Goal: Information Seeking & Learning: Learn about a topic

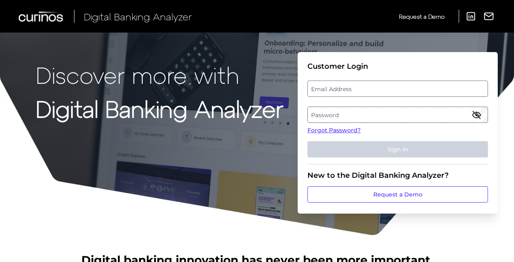
click at [351, 91] on label "Email Address" at bounding box center [397, 88] width 179 height 15
click at [351, 91] on input "email" at bounding box center [397, 88] width 180 height 16
paste input "[EMAIL_ADDRESS][DOMAIN_NAME]"
type input "[EMAIL_ADDRESS][DOMAIN_NAME]"
click at [5, 141] on div "Discover more with Digital Banking Analyzer Customer Login Email Address [EMAIL…" at bounding box center [257, 118] width 514 height 236
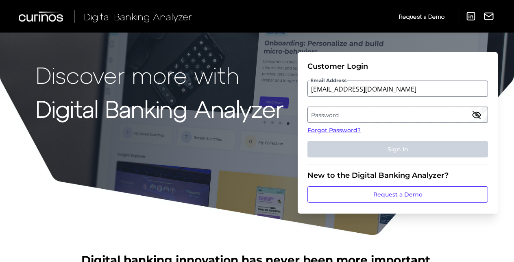
click at [339, 112] on label "Password" at bounding box center [397, 114] width 179 height 15
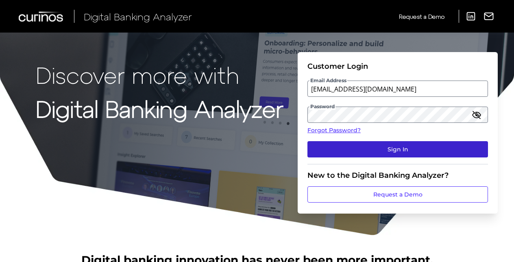
click at [391, 150] on button "Sign In" at bounding box center [397, 149] width 180 height 16
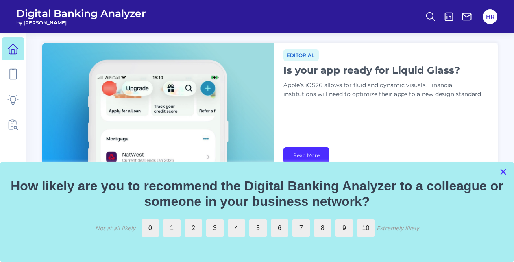
click at [504, 169] on button "×" at bounding box center [503, 171] width 8 height 13
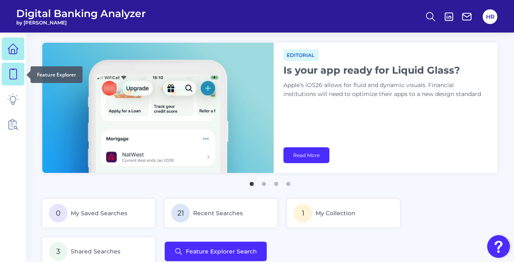
click at [11, 73] on icon at bounding box center [12, 73] width 11 height 11
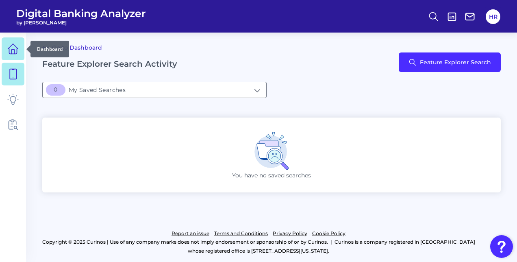
click at [15, 49] on icon at bounding box center [12, 48] width 11 height 11
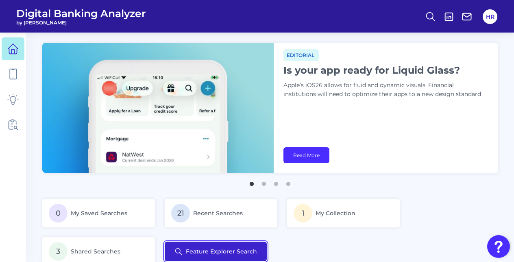
click at [203, 259] on button "Feature Explorer Search" at bounding box center [216, 251] width 102 height 20
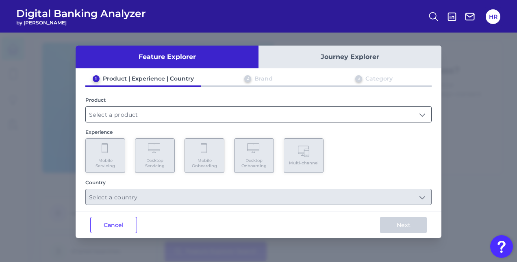
click at [122, 119] on input "text" at bounding box center [258, 113] width 345 height 15
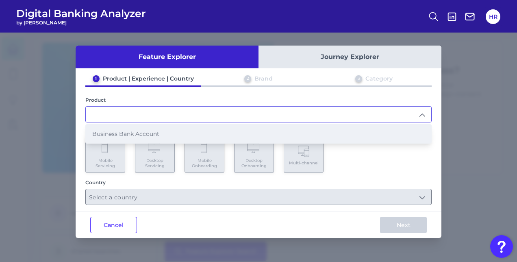
click at [123, 128] on li "Business Bank Account" at bounding box center [258, 133] width 345 height 19
type input "Business Bank Account"
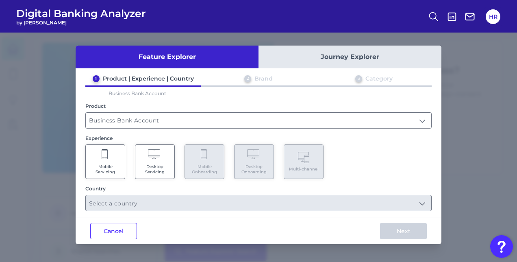
click at [160, 171] on span "Desktop Servicing" at bounding box center [154, 169] width 31 height 11
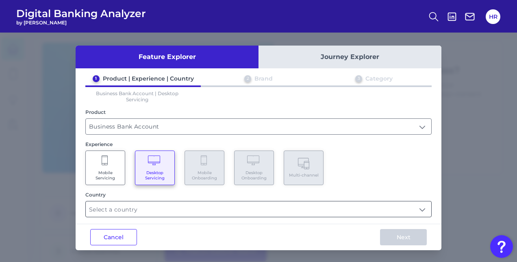
click at [164, 208] on input "text" at bounding box center [258, 208] width 345 height 15
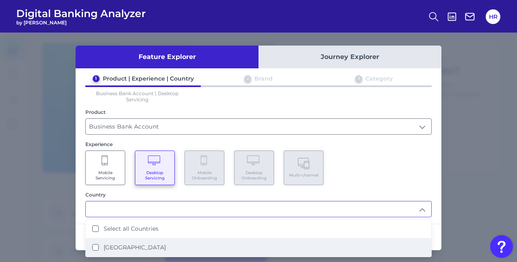
click at [98, 245] on Kingdom "[GEOGRAPHIC_DATA]" at bounding box center [95, 247] width 7 height 7
type input "Select all Countries"
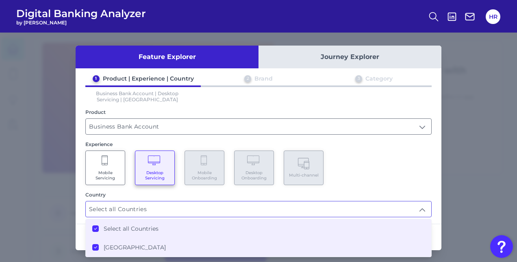
click at [419, 181] on div "Mobile Servicing Desktop Servicing Mobile Onboarding Desktop Onboarding Multi-c…" at bounding box center [258, 167] width 346 height 35
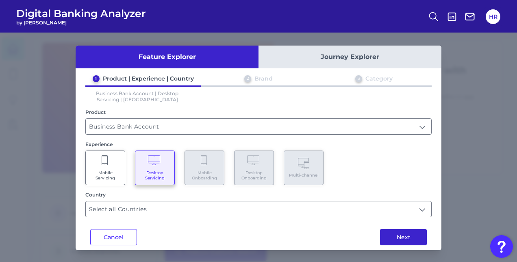
click at [410, 235] on button "Next" at bounding box center [403, 237] width 47 height 16
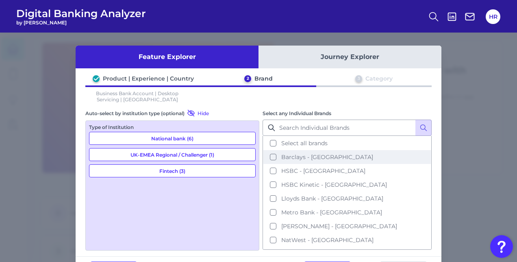
click at [283, 161] on button "Barclays - [GEOGRAPHIC_DATA]" at bounding box center [346, 157] width 167 height 14
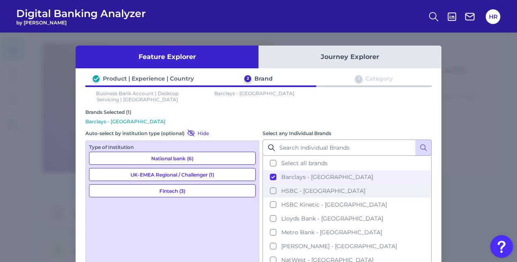
click at [281, 189] on span "HSBC - [GEOGRAPHIC_DATA]" at bounding box center [323, 190] width 84 height 7
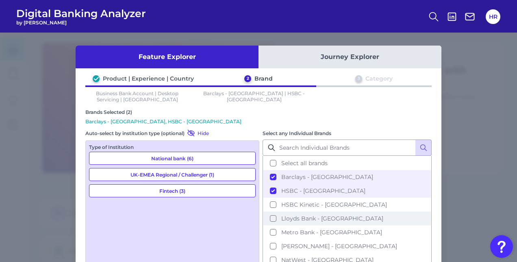
click at [303, 219] on button "Lloyds Bank - [GEOGRAPHIC_DATA]" at bounding box center [346, 218] width 167 height 14
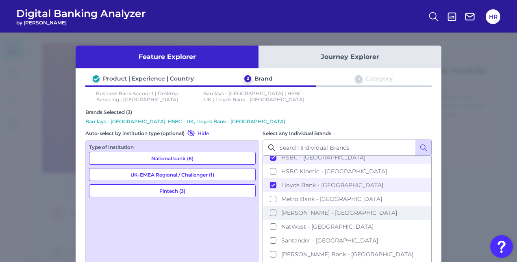
scroll to position [52, 0]
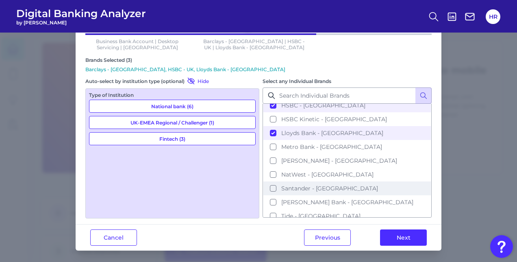
click at [305, 187] on button "Santander - [GEOGRAPHIC_DATA]" at bounding box center [346, 188] width 167 height 14
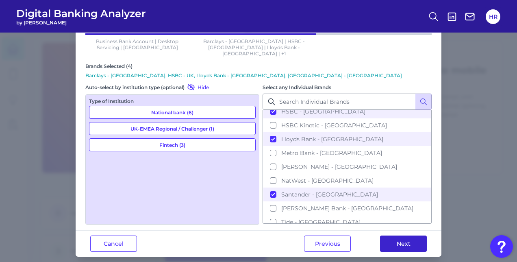
click at [405, 235] on button "Next" at bounding box center [403, 243] width 47 height 16
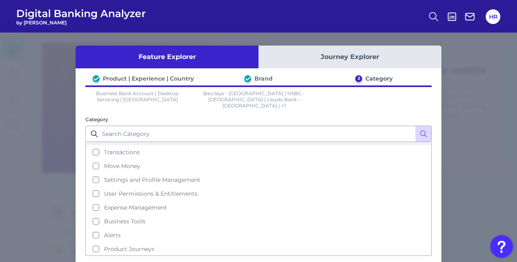
scroll to position [12, 0]
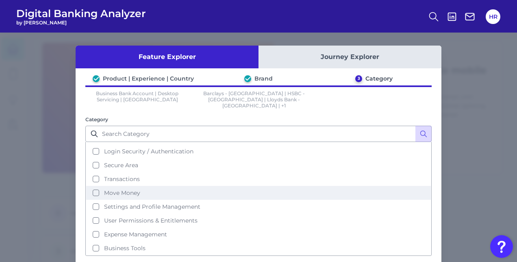
click at [121, 189] on span "Move Money" at bounding box center [122, 192] width 36 height 7
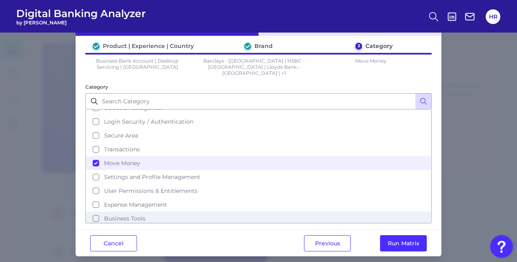
scroll to position [16, 0]
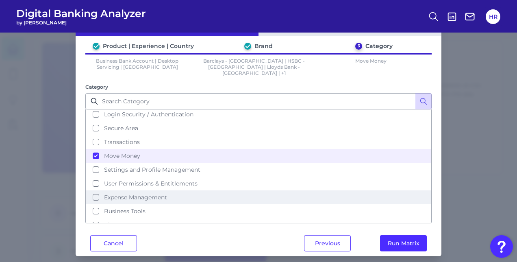
click at [117, 193] on span "Expense Management" at bounding box center [135, 196] width 63 height 7
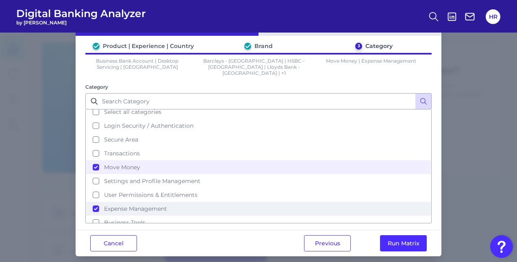
scroll to position [0, 0]
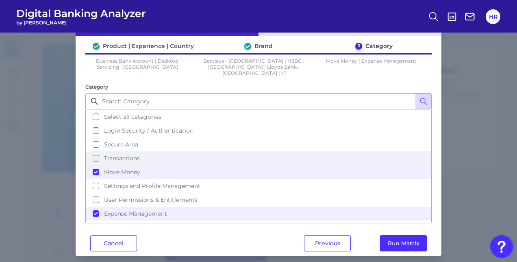
click at [123, 154] on span "Transactions" at bounding box center [122, 157] width 36 height 7
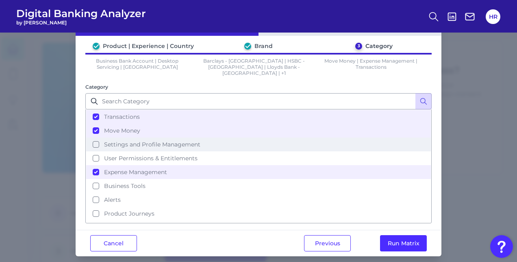
scroll to position [46, 0]
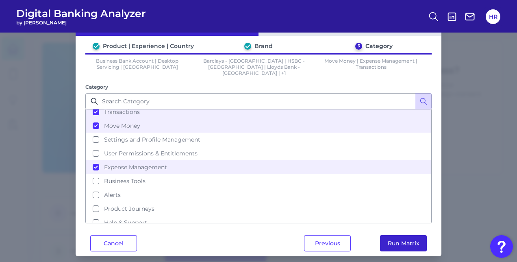
click at [395, 238] on button "Run Matrix" at bounding box center [403, 243] width 47 height 16
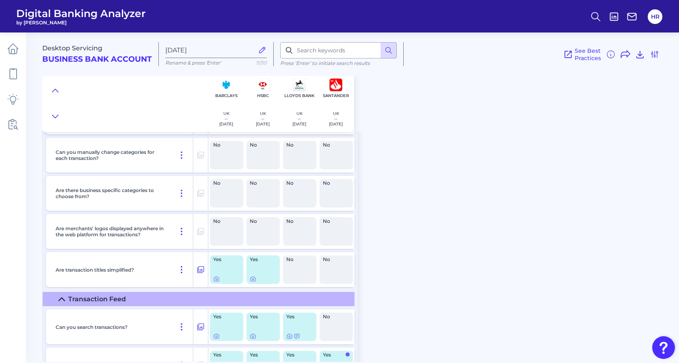
scroll to position [110, 0]
click at [236, 261] on div "Yes" at bounding box center [226, 269] width 33 height 28
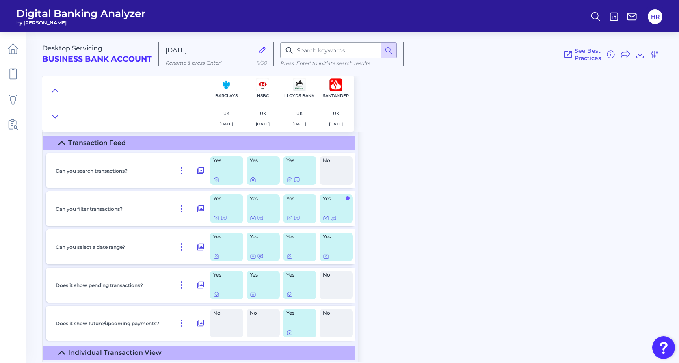
click at [258, 171] on div "Yes" at bounding box center [263, 170] width 33 height 28
click at [215, 181] on icon at bounding box center [216, 180] width 7 height 7
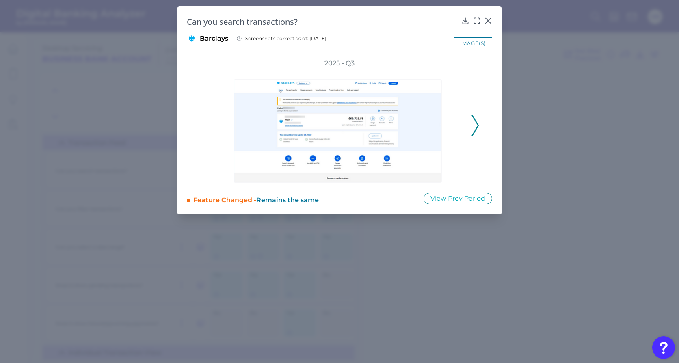
click at [477, 129] on icon at bounding box center [475, 126] width 7 height 22
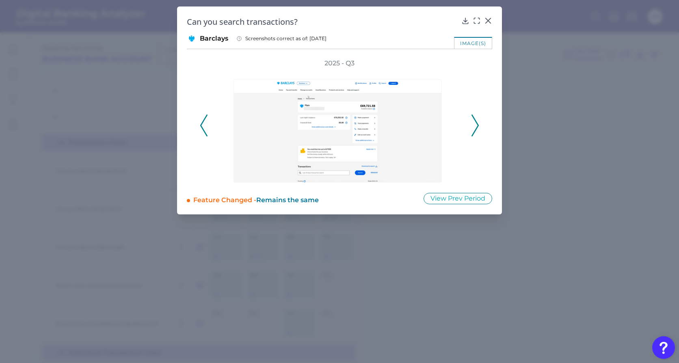
click at [473, 131] on icon at bounding box center [475, 126] width 7 height 22
click at [475, 124] on icon at bounding box center [475, 126] width 7 height 22
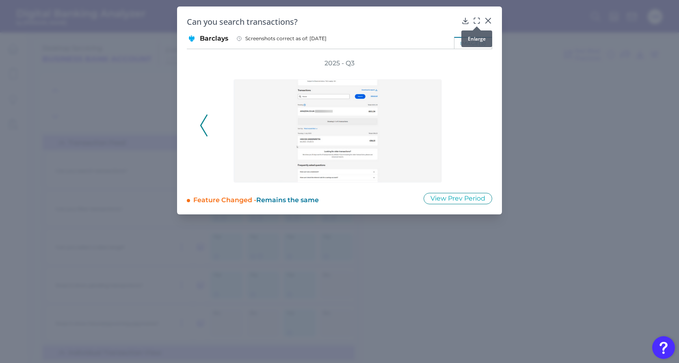
click at [480, 20] on icon at bounding box center [477, 21] width 8 height 8
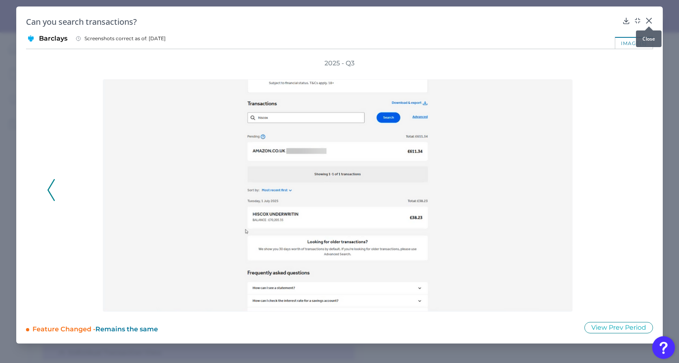
click at [516, 20] on icon at bounding box center [649, 21] width 8 height 8
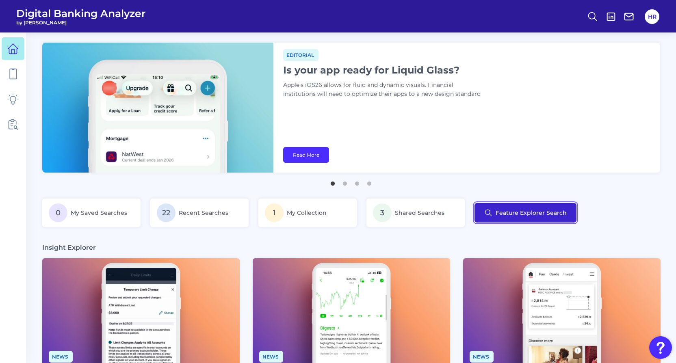
click at [516, 215] on button "Feature Explorer Search" at bounding box center [526, 213] width 102 height 20
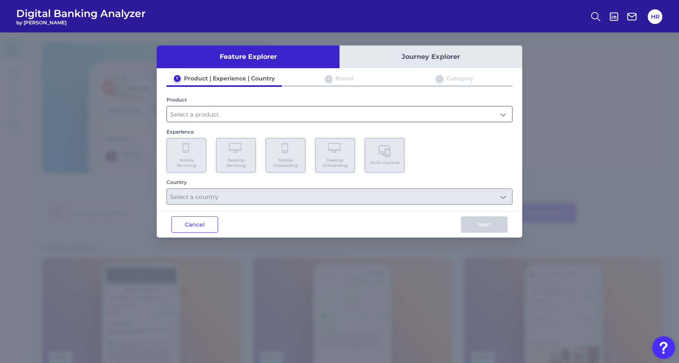
click at [202, 119] on input "text" at bounding box center [339, 113] width 345 height 15
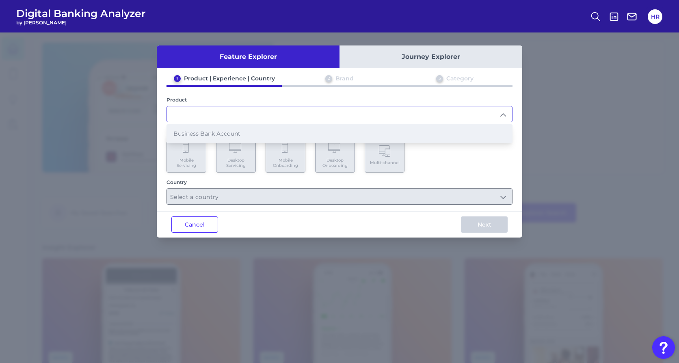
click at [204, 133] on span "Business Bank Account" at bounding box center [206, 133] width 67 height 7
type input "Business Bank Account"
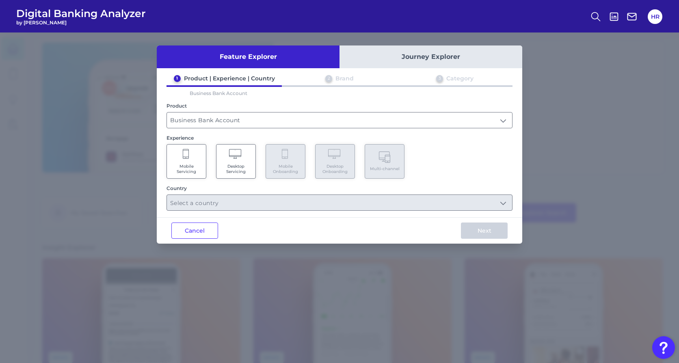
click at [233, 167] on span "Desktop Servicing" at bounding box center [236, 169] width 31 height 11
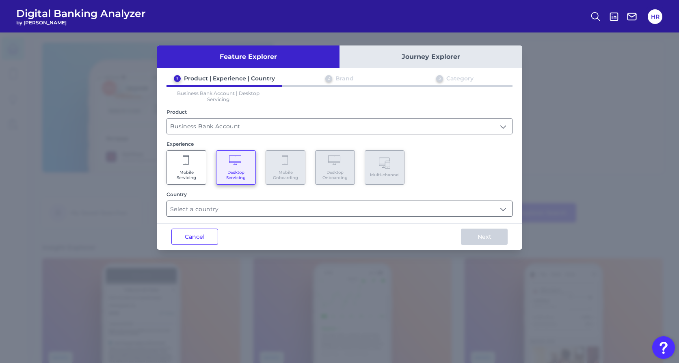
click at [373, 214] on input "text" at bounding box center [339, 208] width 345 height 15
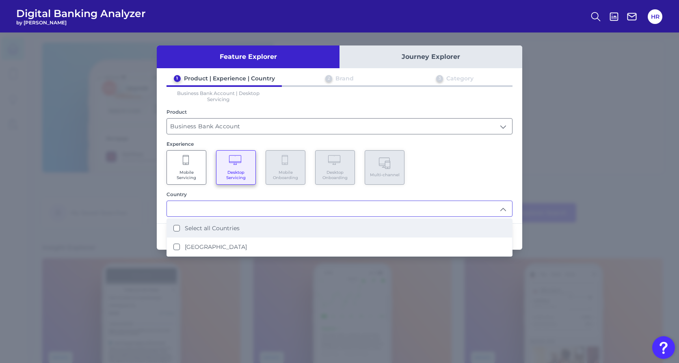
click at [232, 228] on label "Select all Countries" at bounding box center [212, 228] width 55 height 7
type input "Select all Countries"
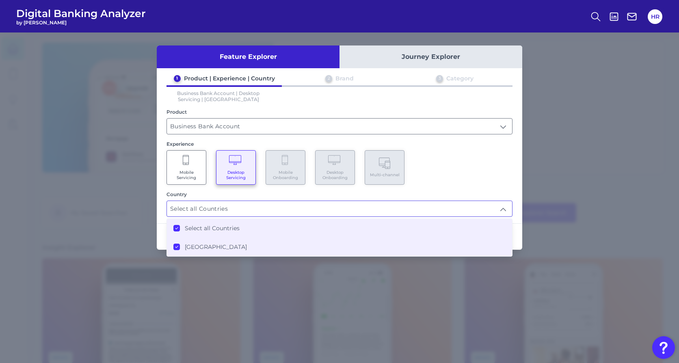
scroll to position [0, 0]
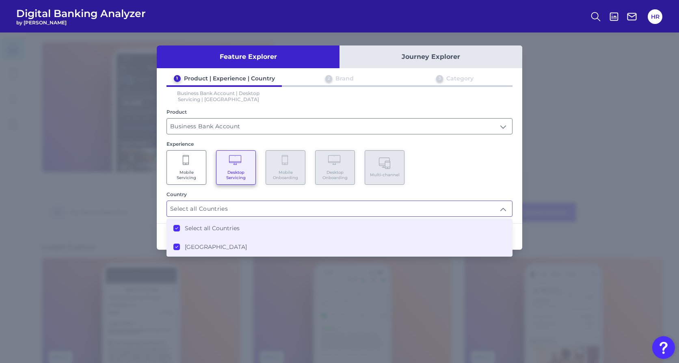
click at [443, 187] on div "1 Product | Experience | Country 2 Brand 3 Category Business Bank Account | Des…" at bounding box center [340, 146] width 366 height 142
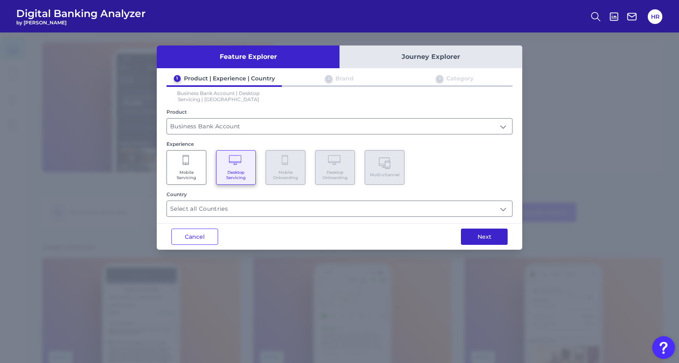
click at [490, 235] on button "Next" at bounding box center [484, 237] width 47 height 16
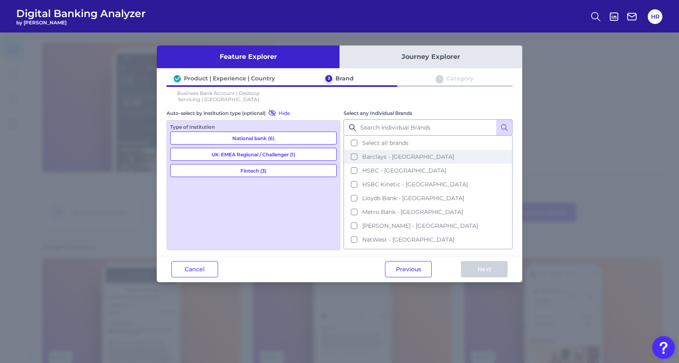
click at [383, 159] on span "Barclays - [GEOGRAPHIC_DATA]" at bounding box center [408, 156] width 92 height 7
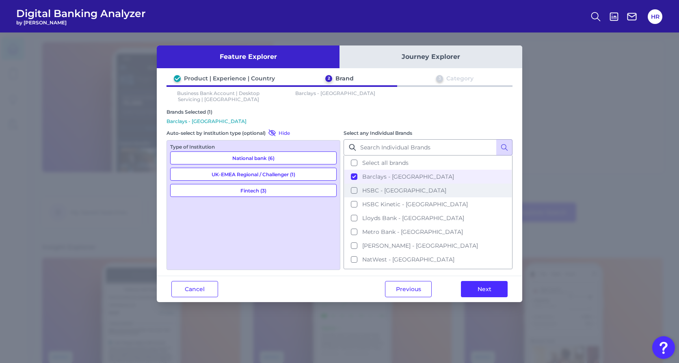
click at [374, 194] on button "HSBC - [GEOGRAPHIC_DATA]" at bounding box center [428, 191] width 167 height 14
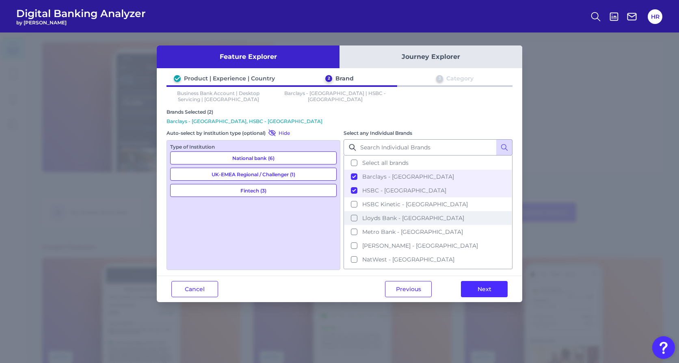
click at [374, 218] on span "Lloyds Bank - [GEOGRAPHIC_DATA]" at bounding box center [413, 218] width 102 height 7
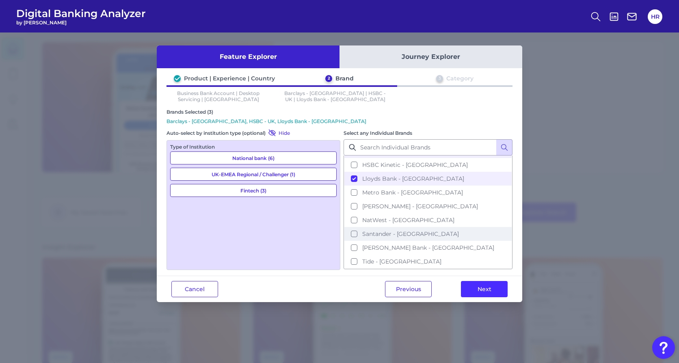
click at [372, 237] on span "Santander - [GEOGRAPHIC_DATA]" at bounding box center [410, 233] width 97 height 7
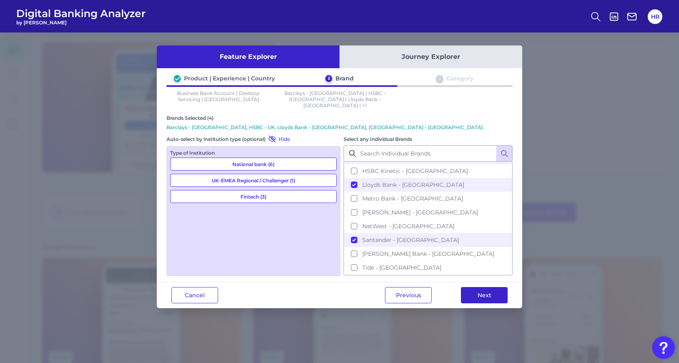
click at [480, 261] on button "Next" at bounding box center [484, 295] width 47 height 16
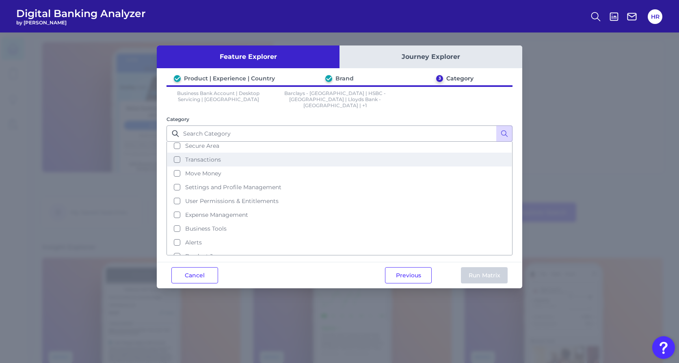
scroll to position [53, 0]
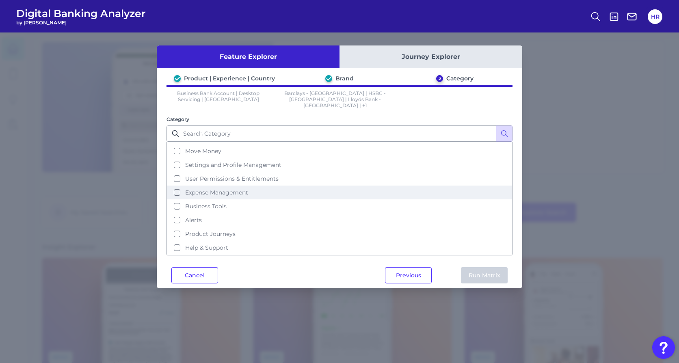
click at [217, 190] on span "Expense Management" at bounding box center [216, 192] width 63 height 7
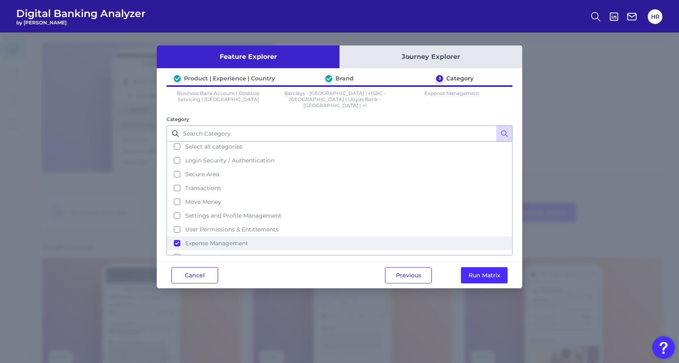
scroll to position [0, 0]
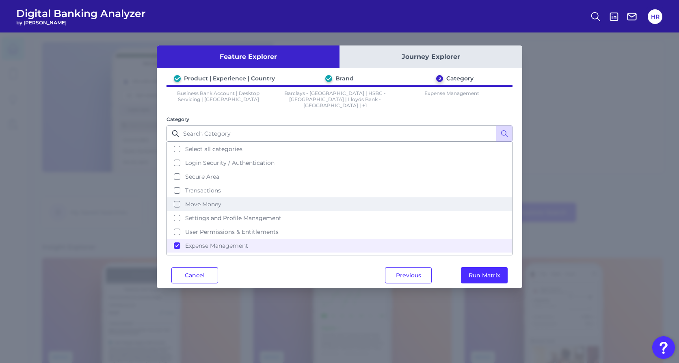
click at [213, 201] on span "Move Money" at bounding box center [203, 204] width 36 height 7
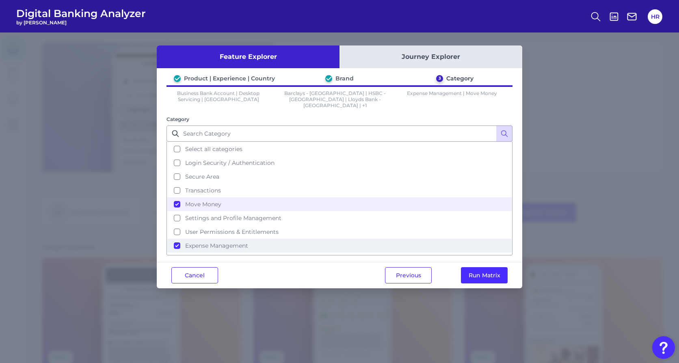
click at [192, 244] on button "Expense Management" at bounding box center [339, 246] width 345 height 14
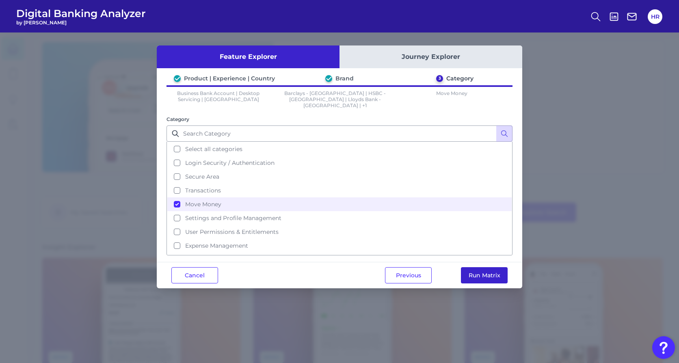
click at [493, 261] on button "Run Matrix" at bounding box center [484, 275] width 47 height 16
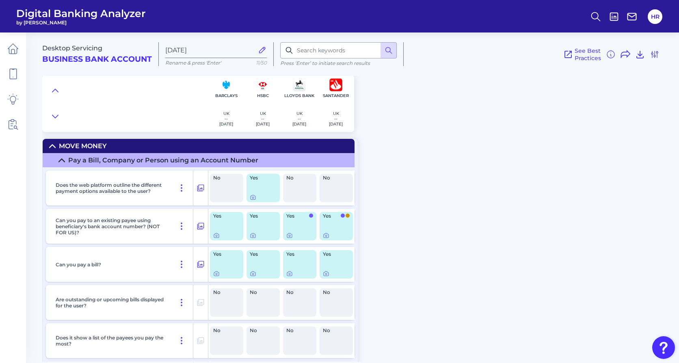
scroll to position [185, 0]
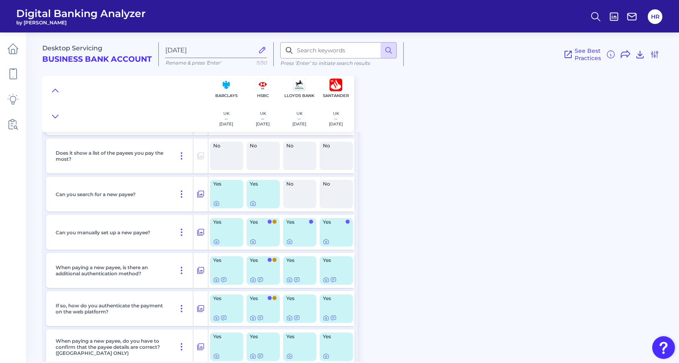
click at [224, 193] on div "Yes" at bounding box center [226, 194] width 33 height 28
click at [217, 203] on icon at bounding box center [216, 203] width 7 height 7
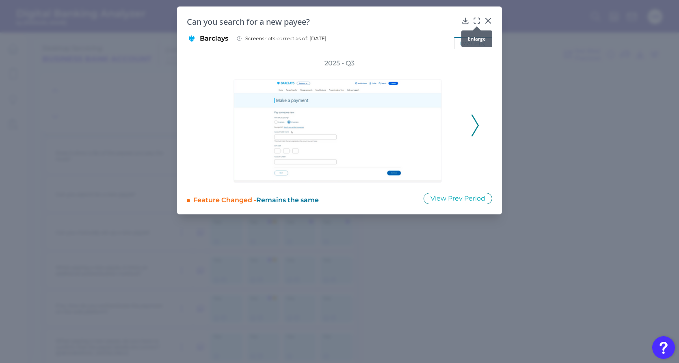
click at [479, 22] on icon at bounding box center [477, 21] width 8 height 8
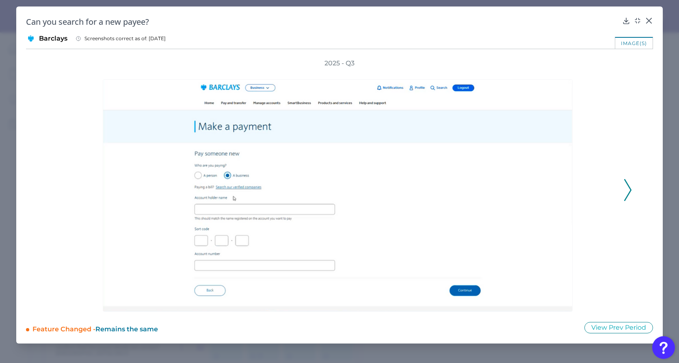
click at [516, 192] on polyline at bounding box center [628, 190] width 6 height 21
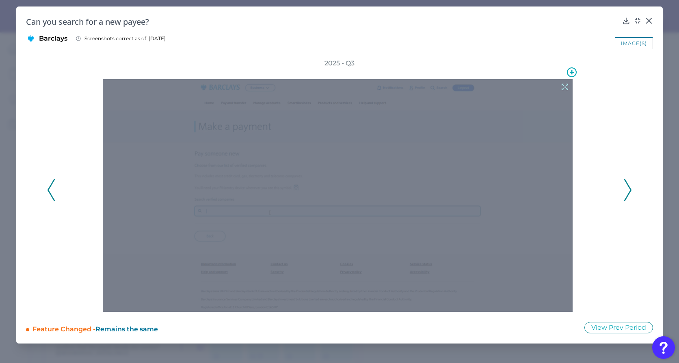
drag, startPoint x: 445, startPoint y: 142, endPoint x: 602, endPoint y: 72, distance: 171.5
click at [516, 72] on div at bounding box center [339, 190] width 557 height 244
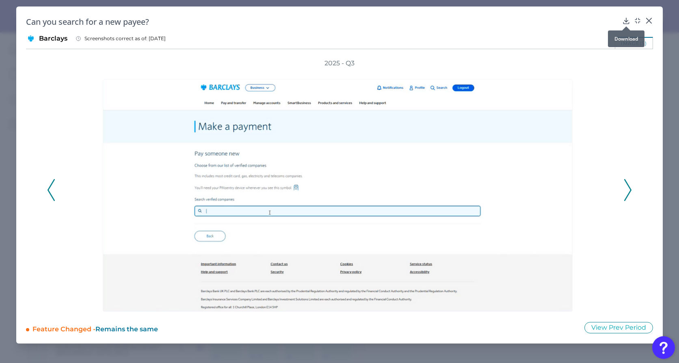
click at [516, 23] on div at bounding box center [626, 26] width 8 height 8
click at [516, 199] on div "2025 - Q3" at bounding box center [339, 185] width 627 height 253
click at [516, 195] on icon at bounding box center [627, 190] width 7 height 22
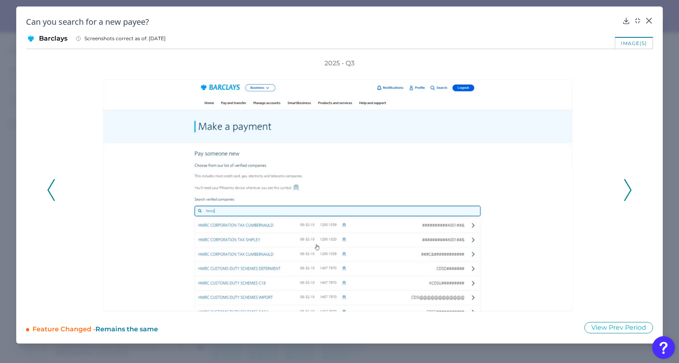
click at [49, 195] on icon at bounding box center [51, 190] width 7 height 22
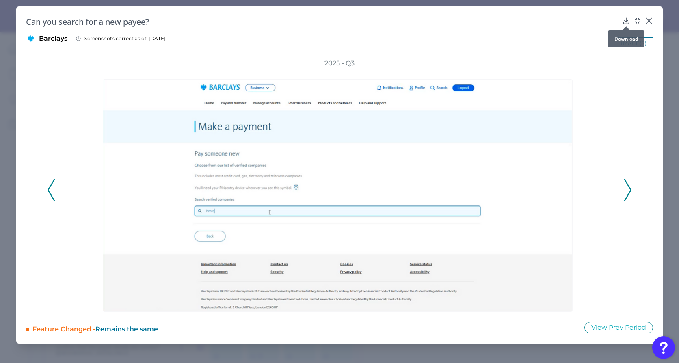
click at [516, 20] on icon at bounding box center [626, 21] width 8 height 8
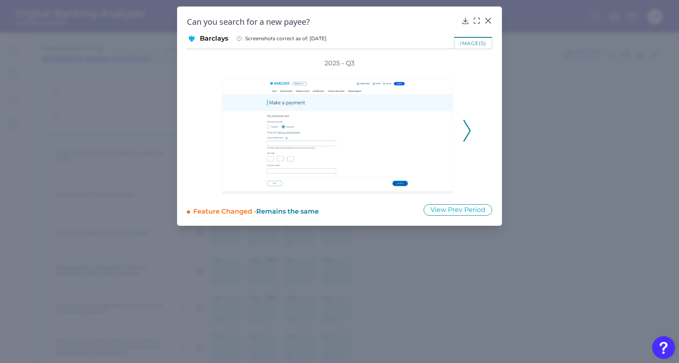
click at [411, 35] on div "Barclays Screenshots correct as of: [DATE]" at bounding box center [340, 39] width 306 height 10
click at [487, 20] on icon at bounding box center [488, 20] width 5 height 5
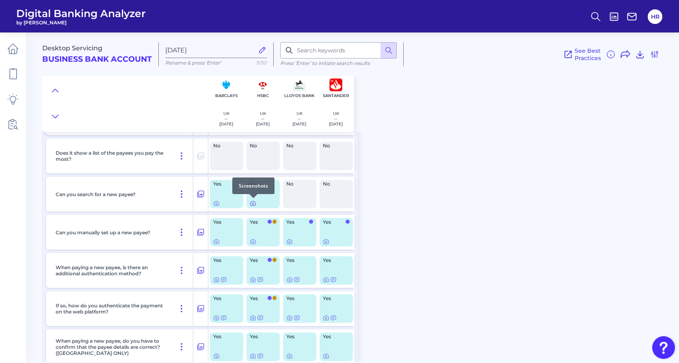
click at [254, 203] on icon at bounding box center [253, 204] width 2 height 2
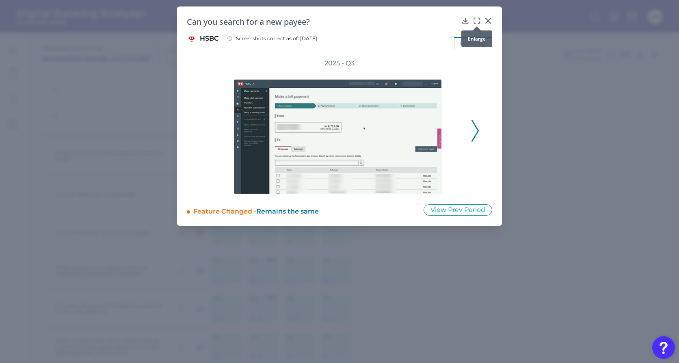
click at [477, 23] on div at bounding box center [477, 26] width 8 height 8
click at [474, 131] on icon at bounding box center [475, 131] width 7 height 22
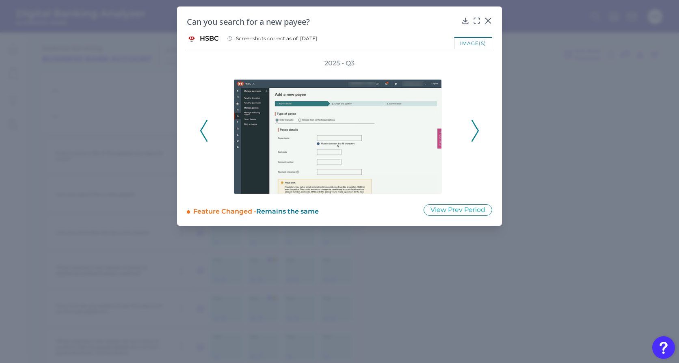
click at [208, 134] on div "2025 - Q3" at bounding box center [340, 126] width 280 height 135
click at [200, 134] on button at bounding box center [204, 131] width 8 height 22
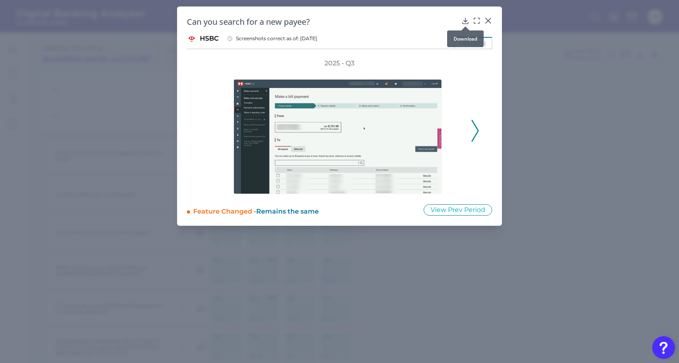
click at [468, 19] on icon at bounding box center [466, 21] width 8 height 8
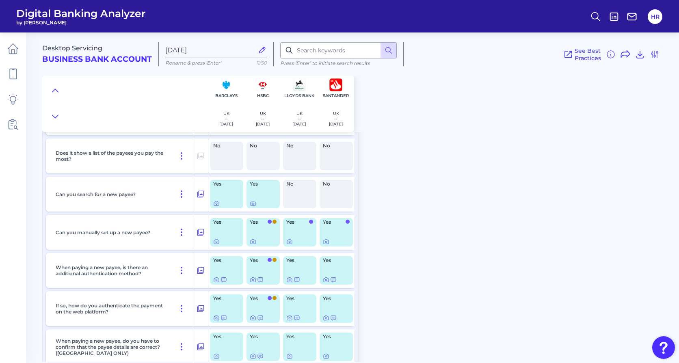
click at [393, 204] on div "Desktop Servicing Business Bank Account [DATE][FINANCIAL_ID] Rename & press 'En…" at bounding box center [360, 194] width 637 height 336
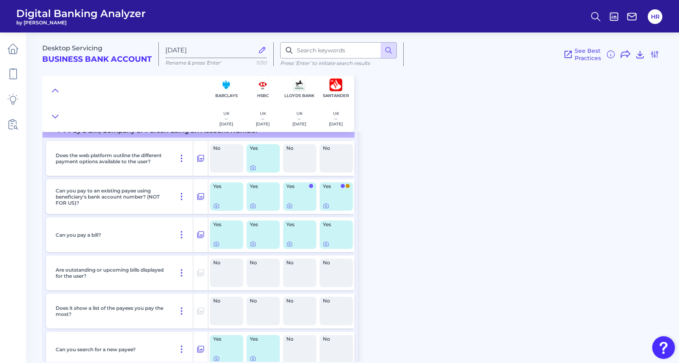
scroll to position [0, 0]
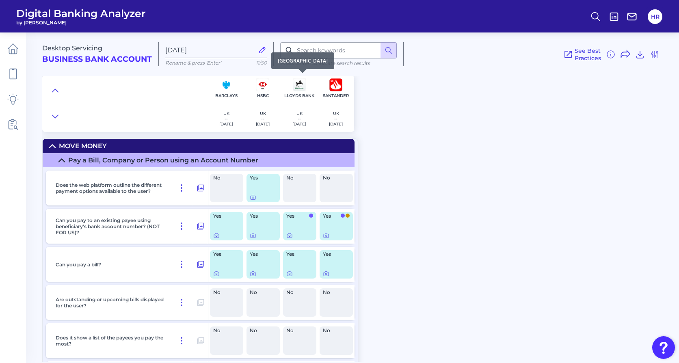
click at [300, 114] on p "UK" at bounding box center [300, 113] width 14 height 5
click at [516, 53] on icon at bounding box center [655, 54] width 7 height 7
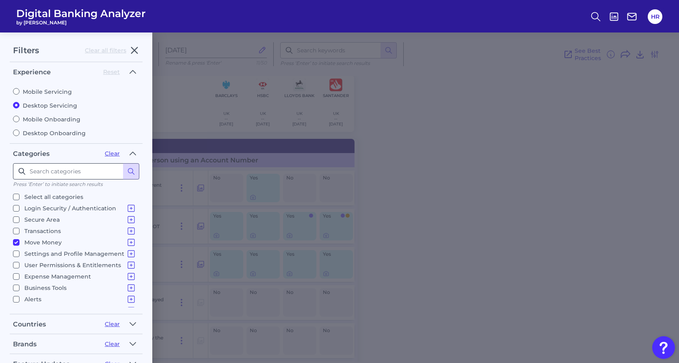
scroll to position [76, 0]
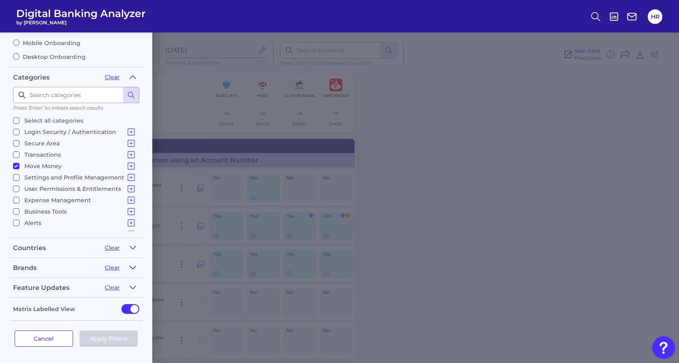
click at [133, 261] on icon "button" at bounding box center [133, 268] width 7 height 10
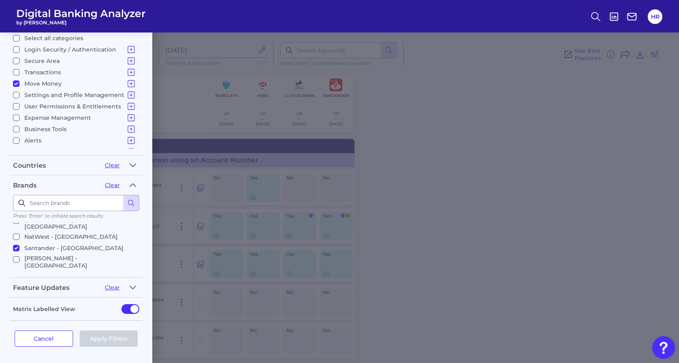
click at [15, 245] on input "Santander - [GEOGRAPHIC_DATA]" at bounding box center [16, 248] width 7 height 7
checkbox input "false"
click at [15, 249] on input "Lloyds Bank - [GEOGRAPHIC_DATA]" at bounding box center [16, 249] width 7 height 7
checkbox input "false"
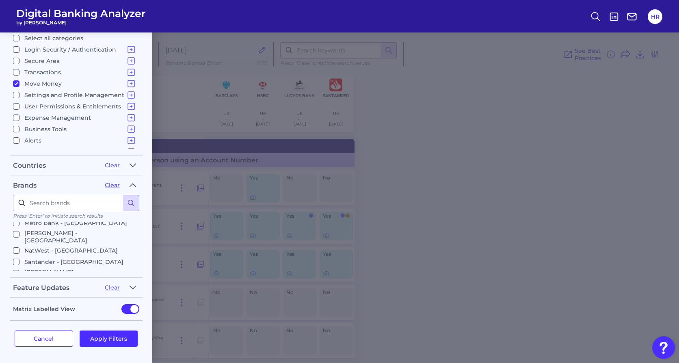
scroll to position [76, 0]
click at [15, 234] on input "NatWest - [GEOGRAPHIC_DATA]" at bounding box center [16, 237] width 7 height 7
checkbox input "true"
click at [13, 256] on input "[PERSON_NAME] - [GEOGRAPHIC_DATA]" at bounding box center [16, 259] width 7 height 7
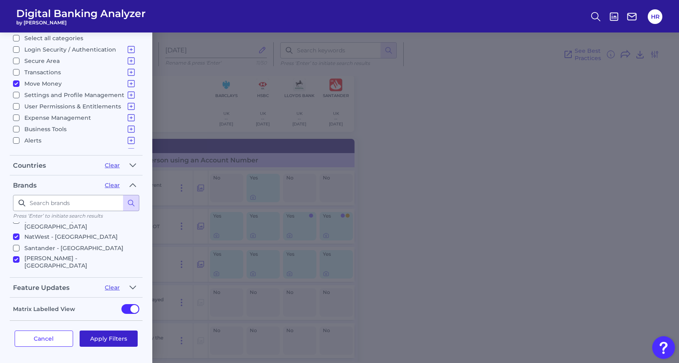
click at [93, 261] on button "Apply Filters" at bounding box center [109, 339] width 59 height 16
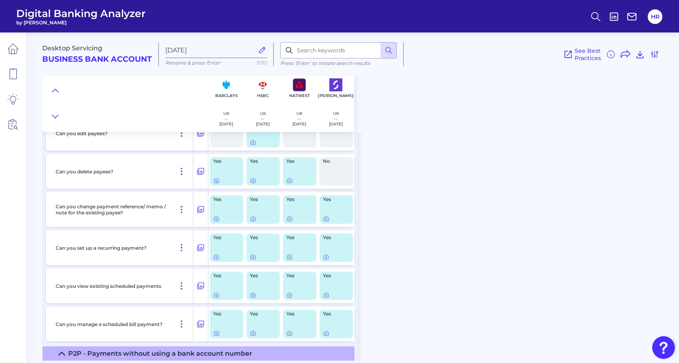
scroll to position [692, 0]
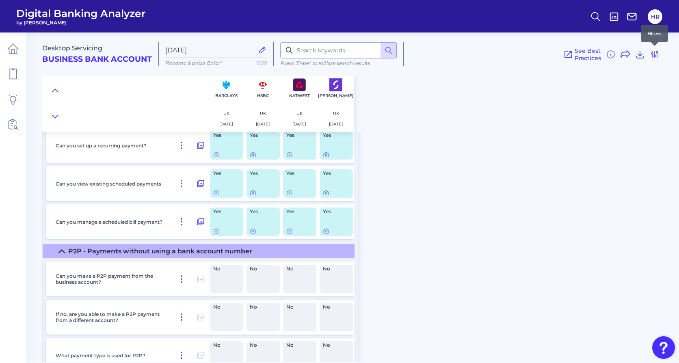
click at [516, 52] on icon at bounding box center [655, 55] width 10 height 10
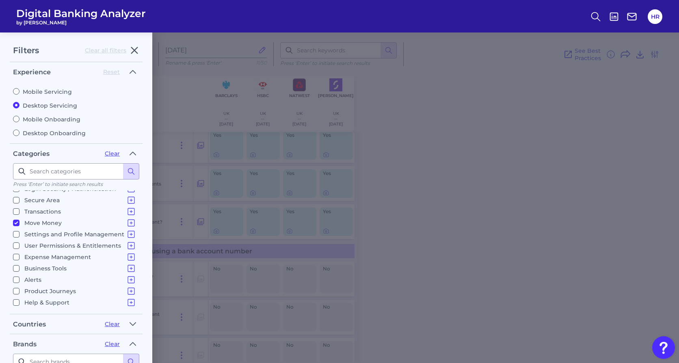
scroll to position [141, 0]
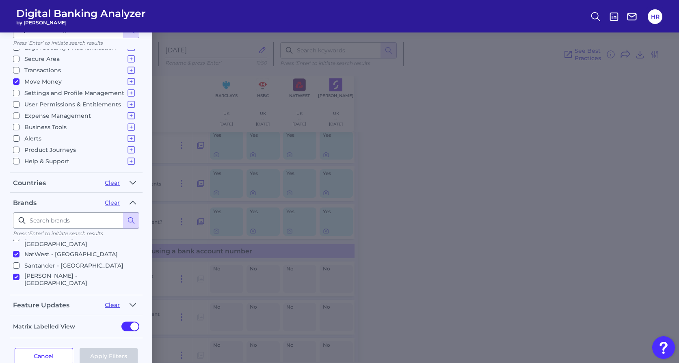
click at [44, 261] on p "[PERSON_NAME] - [GEOGRAPHIC_DATA]" at bounding box center [80, 279] width 112 height 15
click at [20, 261] on input "[PERSON_NAME] - [GEOGRAPHIC_DATA]" at bounding box center [16, 277] width 7 height 7
checkbox input "false"
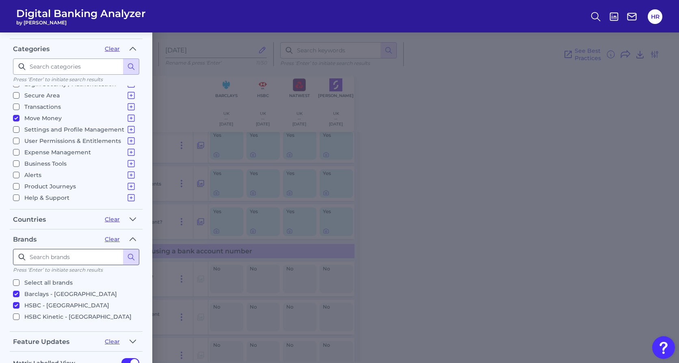
scroll to position [104, 0]
click at [15, 261] on input "Select all brands" at bounding box center [16, 283] width 7 height 7
checkbox input "true"
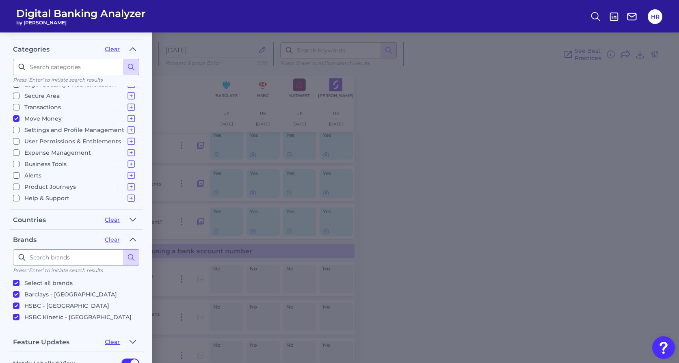
checkbox input "true"
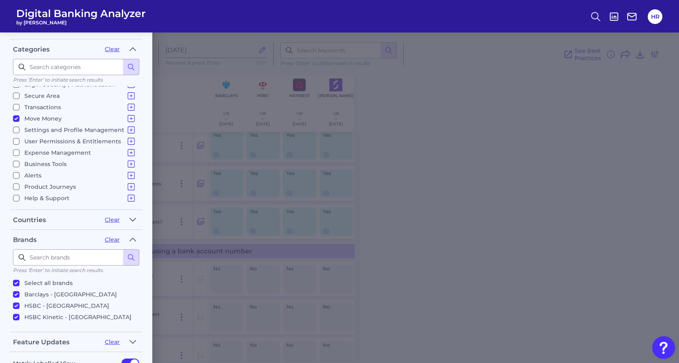
scroll to position [159, 0]
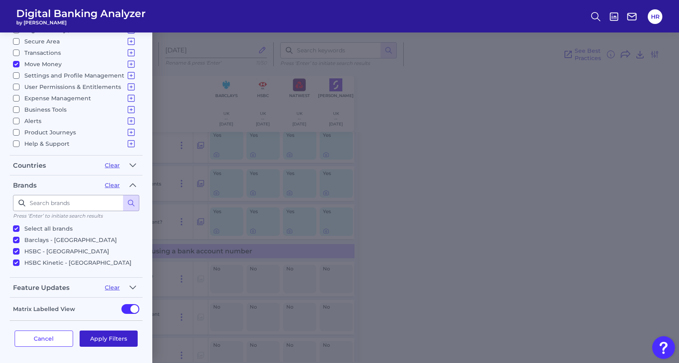
click at [101, 261] on button "Apply Filters" at bounding box center [109, 339] width 59 height 16
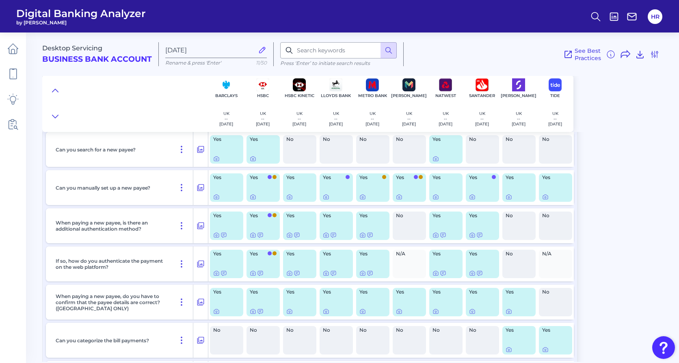
scroll to position [229, 0]
click at [33, 216] on main "Desktop Servicing Business Bank Account [DATE][FINANCIAL_ID] Rename & press 'En…" at bounding box center [339, 181] width 679 height 363
click at [516, 261] on div "Desktop Servicing Business Bank Account [DATE][FINANCIAL_ID] Rename & press 'En…" at bounding box center [360, 194] width 637 height 336
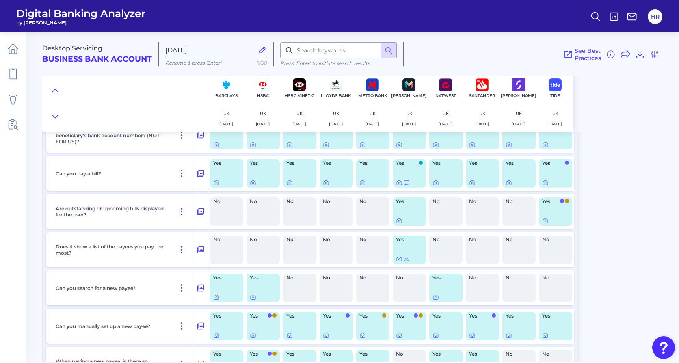
scroll to position [91, 0]
click at [438, 261] on icon at bounding box center [436, 298] width 7 height 7
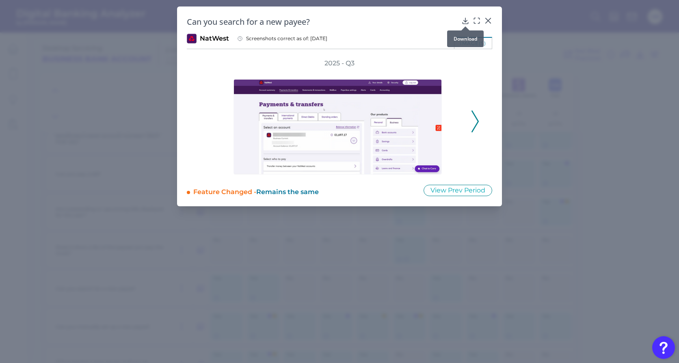
click at [464, 18] on icon at bounding box center [466, 21] width 8 height 8
